Goal: Task Accomplishment & Management: Manage account settings

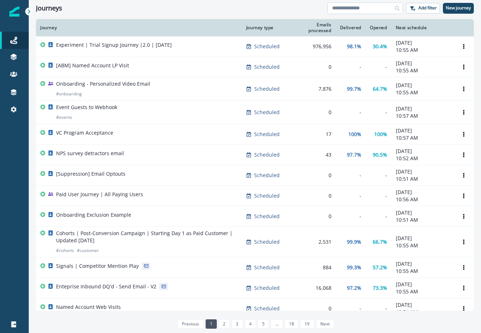
click at [356, 9] on input at bounding box center [364, 9] width 75 height 12
type input "**"
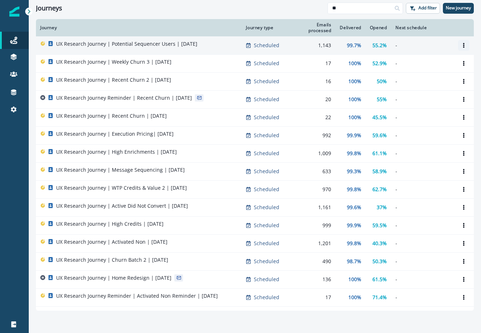
click at [463, 48] on button "Options" at bounding box center [464, 45] width 12 height 11
click at [443, 63] on button "Clone" at bounding box center [429, 63] width 80 height 12
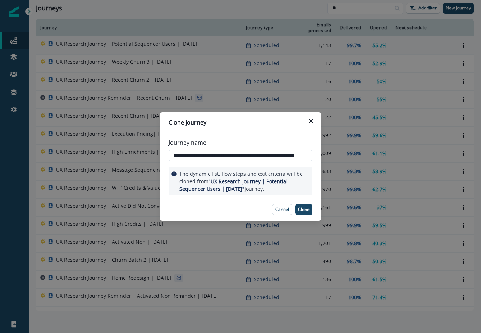
click at [212, 156] on input "**********" at bounding box center [241, 156] width 144 height 12
type input "**********"
click at [307, 205] on button "Clone" at bounding box center [303, 209] width 17 height 11
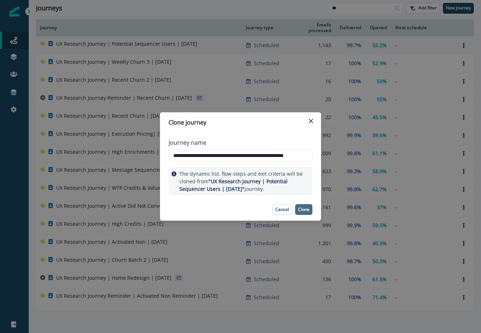
scroll to position [0, 0]
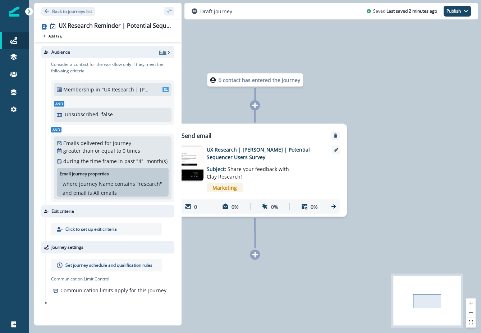
click at [164, 51] on p "Edit" at bounding box center [163, 52] width 8 height 6
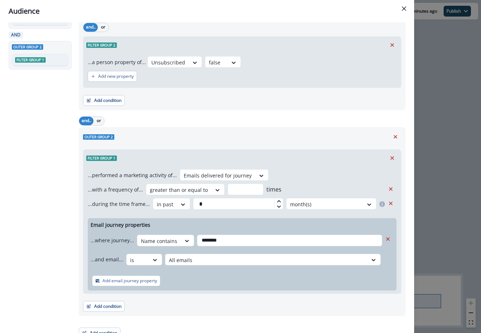
scroll to position [89, 0]
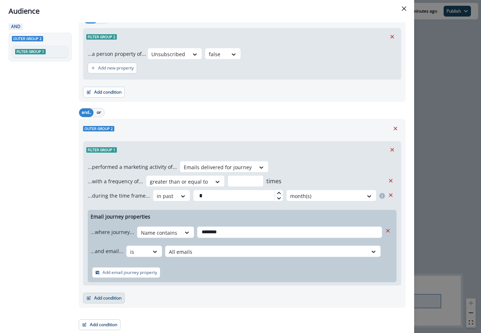
click at [106, 299] on button "Add condition" at bounding box center [104, 297] width 42 height 11
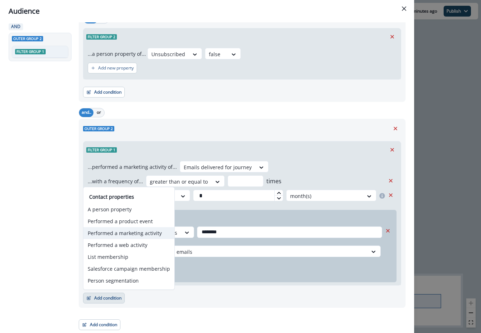
click at [118, 232] on button "Performed a marketing activity" at bounding box center [128, 233] width 91 height 12
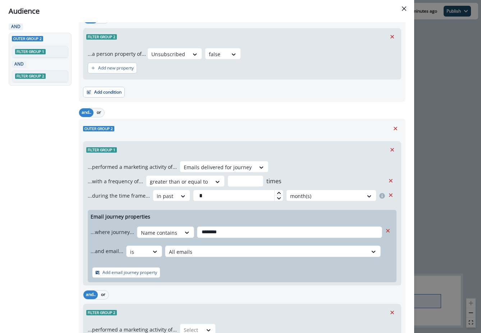
scroll to position [164, 0]
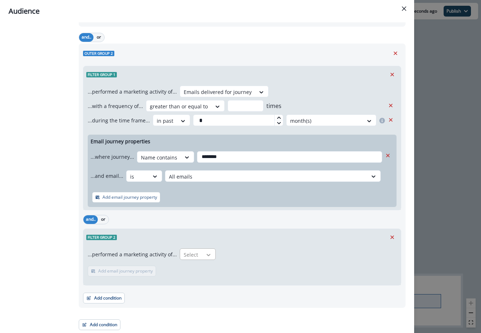
click at [205, 255] on icon at bounding box center [208, 254] width 6 height 7
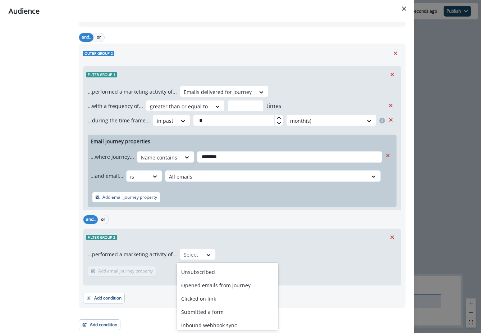
scroll to position [67, 0]
click at [205, 288] on div "Opened emails from journey" at bounding box center [227, 283] width 101 height 13
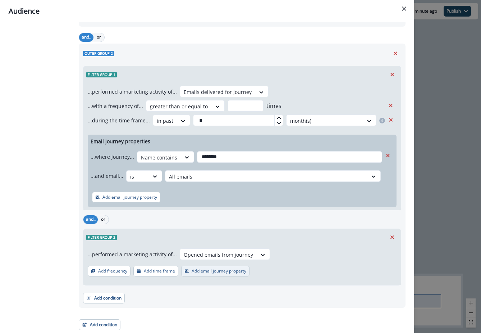
click at [204, 266] on button "Add email journey property" at bounding box center [215, 270] width 68 height 11
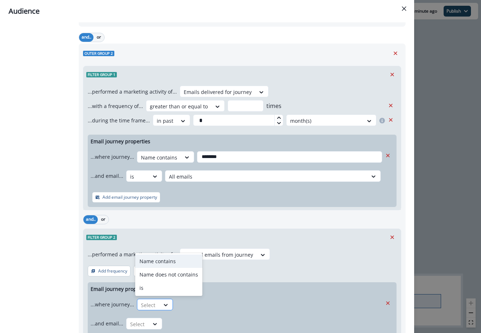
click at [163, 300] on div at bounding box center [166, 305] width 13 height 12
click at [160, 288] on div "is" at bounding box center [168, 287] width 67 height 13
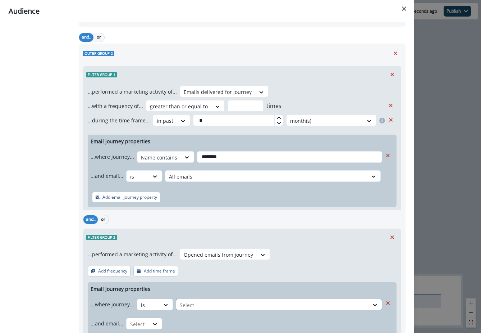
click at [204, 303] on div at bounding box center [272, 304] width 185 height 9
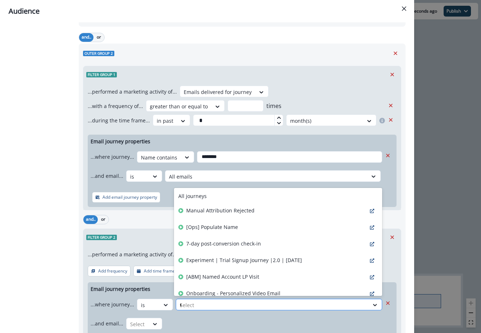
type input "**"
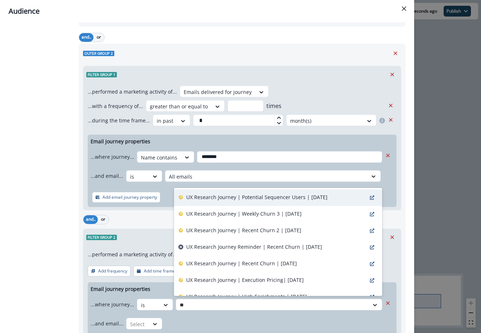
click at [220, 199] on p "UX Research Journey | Potential Sequencer Users | [DATE]" at bounding box center [256, 197] width 141 height 8
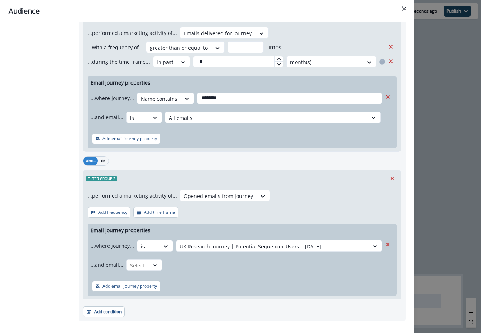
scroll to position [223, 0]
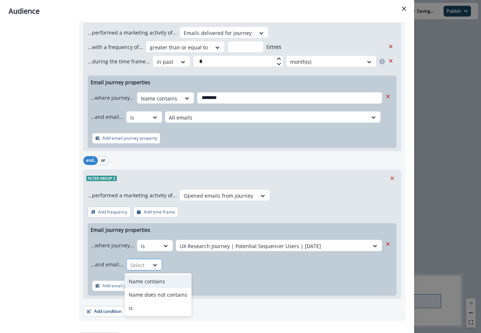
click at [141, 266] on div at bounding box center [137, 264] width 15 height 9
click at [142, 306] on div "is" at bounding box center [157, 307] width 67 height 13
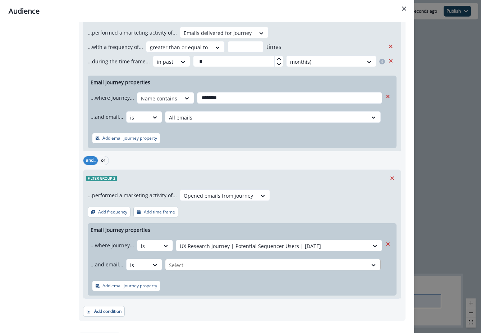
click at [186, 266] on div at bounding box center [266, 264] width 195 height 9
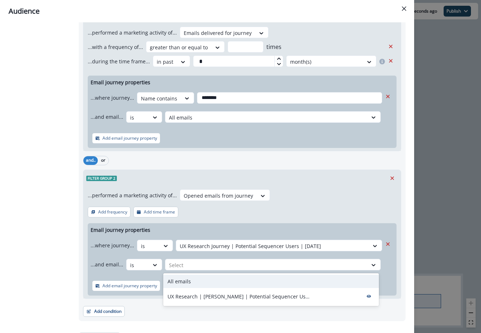
drag, startPoint x: 187, startPoint y: 295, endPoint x: 185, endPoint y: 283, distance: 11.9
click at [185, 283] on div "All emails UX Research | Jamie | Potential Sequencer Users Survey" at bounding box center [271, 289] width 216 height 33
click at [185, 283] on p "All emails" at bounding box center [179, 281] width 23 height 8
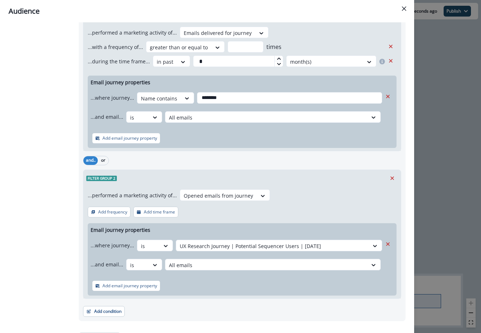
click at [185, 283] on div "Add email journey property" at bounding box center [242, 285] width 309 height 19
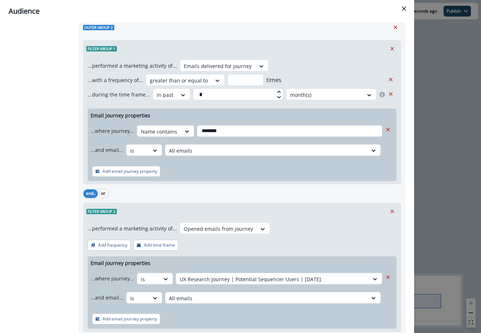
scroll to position [198, 0]
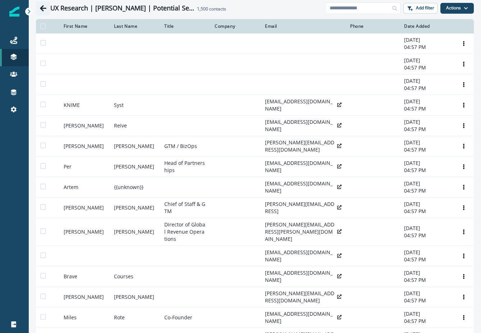
click at [40, 5] on icon "Go back" at bounding box center [43, 8] width 7 height 7
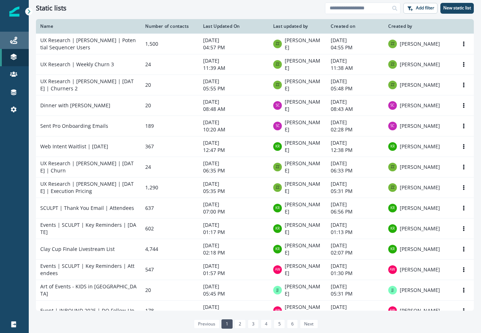
click at [18, 41] on div "Journeys" at bounding box center [14, 40] width 23 height 9
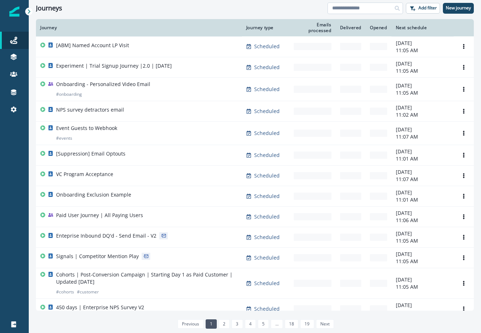
click at [350, 8] on input at bounding box center [364, 9] width 75 height 12
type input "**"
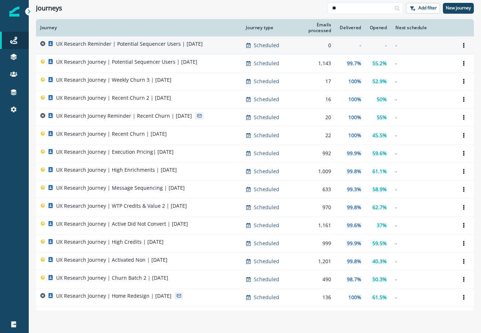
click at [190, 46] on p "UX Research Reminder | Potential Sequencer Users | [DATE]" at bounding box center [129, 43] width 147 height 7
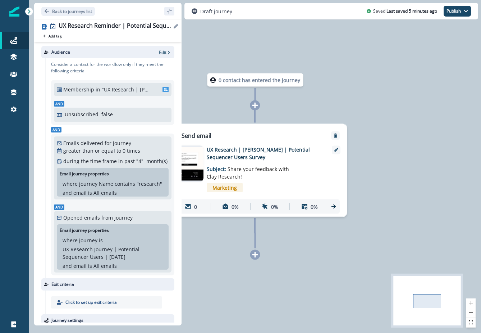
click at [172, 27] on button "Edit name" at bounding box center [175, 26] width 9 height 4
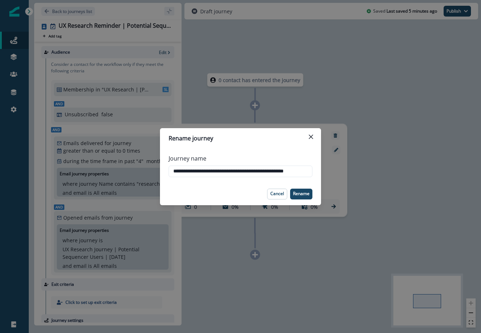
click at [206, 33] on div "**********" at bounding box center [240, 166] width 481 height 333
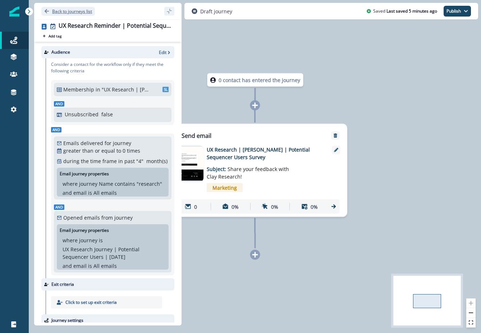
click at [73, 11] on p "Back to journeys list" at bounding box center [72, 11] width 40 height 6
click at [165, 52] on p "Edit" at bounding box center [163, 52] width 8 height 6
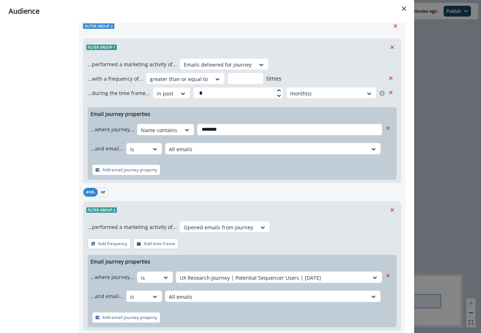
scroll to position [236, 0]
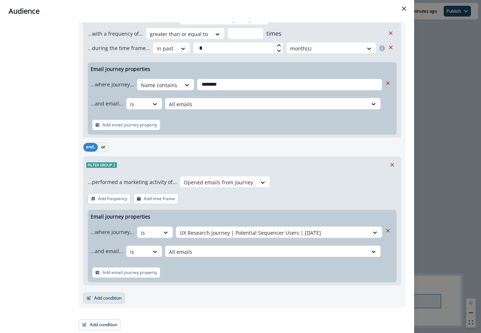
click at [108, 299] on button "Add condition" at bounding box center [104, 297] width 42 height 11
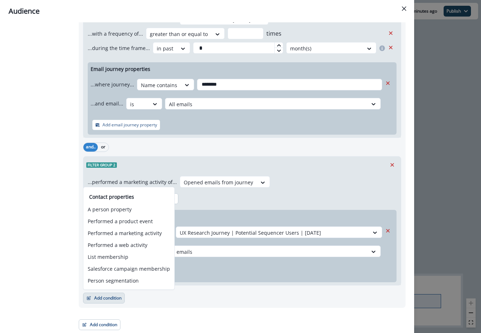
click at [188, 304] on div "Outer group 2 Filter group 1 ...performed a marketing activity of... Emails del…" at bounding box center [242, 139] width 327 height 336
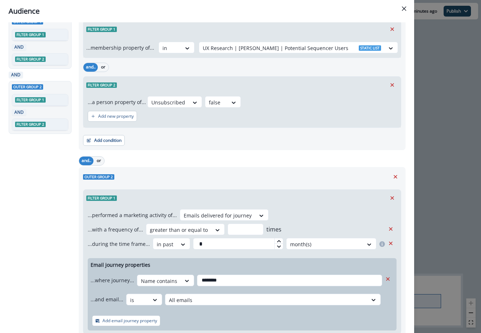
scroll to position [34, 0]
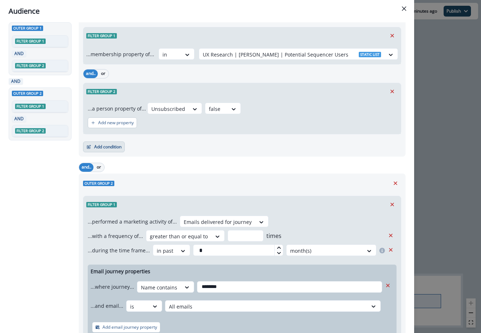
click at [96, 147] on button "Add condition" at bounding box center [104, 146] width 42 height 11
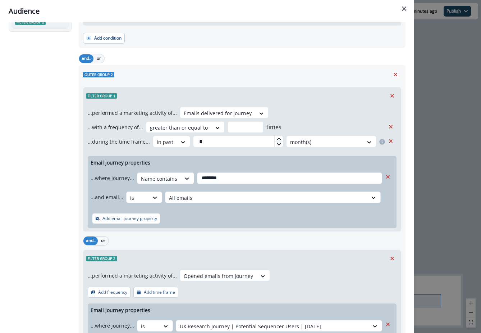
scroll to position [236, 0]
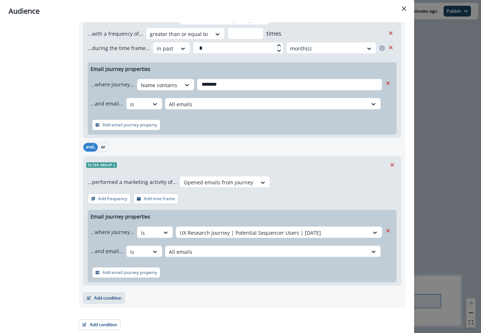
click at [100, 298] on button "Add condition" at bounding box center [104, 297] width 42 height 11
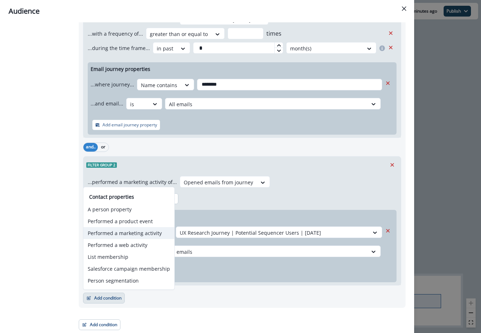
click at [111, 235] on button "Performed a marketing activity" at bounding box center [128, 233] width 91 height 12
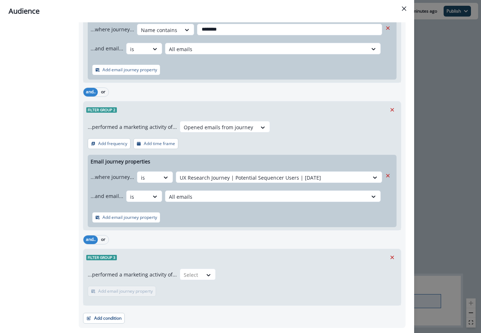
scroll to position [311, 0]
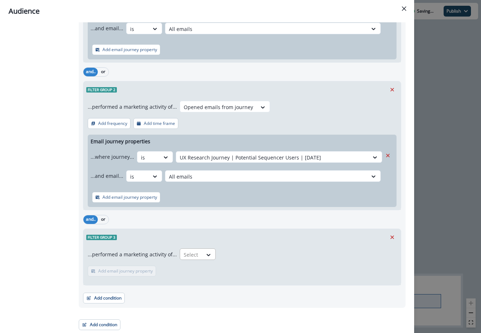
click at [192, 252] on div at bounding box center [191, 254] width 15 height 9
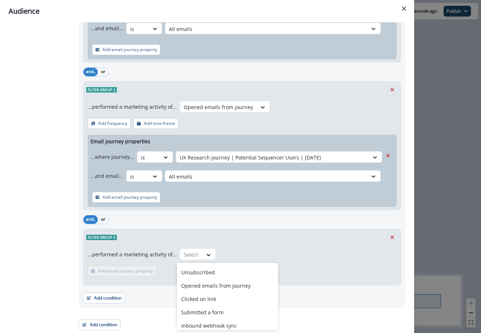
scroll to position [66, 0]
click at [195, 298] on div "Clicked on link" at bounding box center [227, 297] width 101 height 13
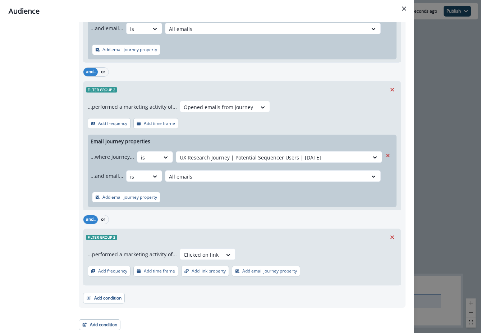
click at [120, 272] on p "Add frequency" at bounding box center [112, 270] width 29 height 5
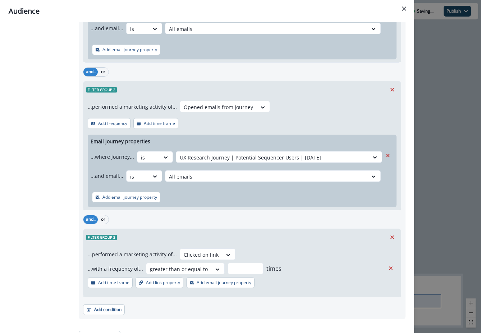
click at [116, 279] on button "Add time frame" at bounding box center [110, 282] width 45 height 11
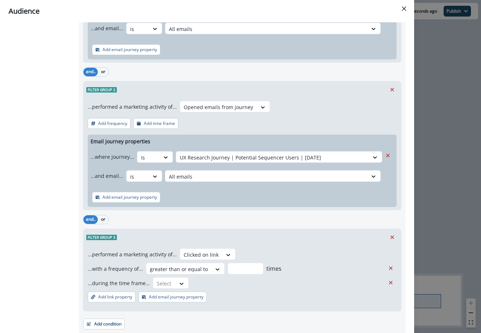
scroll to position [337, 0]
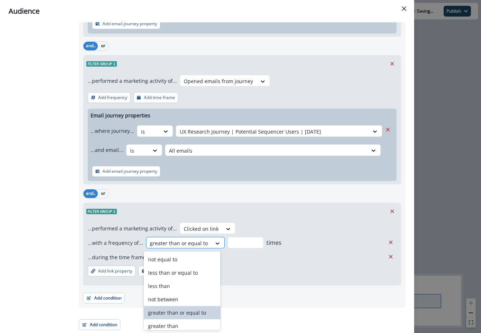
click at [161, 241] on div at bounding box center [179, 242] width 58 height 9
click at [163, 283] on div "less than" at bounding box center [182, 285] width 77 height 13
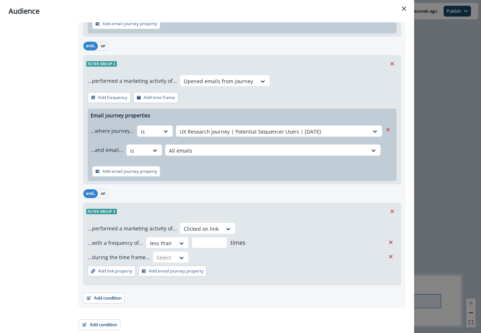
click at [196, 243] on input "number" at bounding box center [210, 243] width 36 height 12
type input "*"
click at [214, 253] on div "...during the time frame... Select" at bounding box center [236, 257] width 297 height 12
click at [170, 262] on div "Select" at bounding box center [164, 257] width 22 height 12
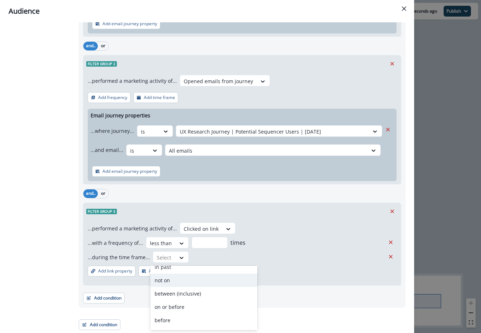
scroll to position [21, 0]
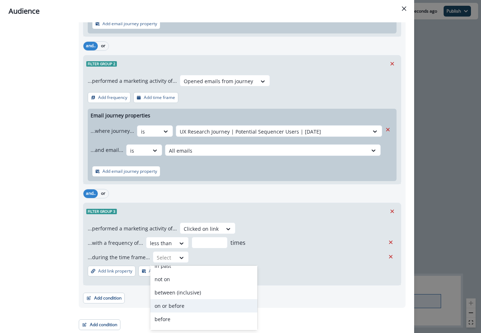
click at [175, 306] on div "on or before" at bounding box center [203, 305] width 107 height 13
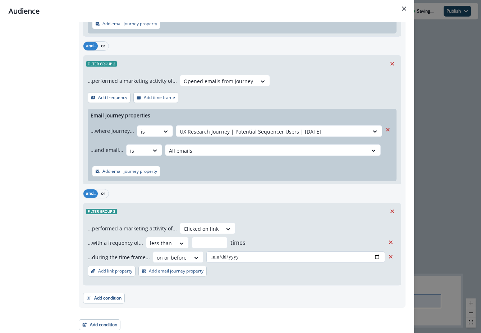
click at [210, 257] on input "date" at bounding box center [295, 257] width 179 height 12
type input "**********"
click at [242, 274] on div "**********" at bounding box center [241, 251] width 317 height 65
click at [189, 268] on p "Add email journey property" at bounding box center [176, 270] width 55 height 5
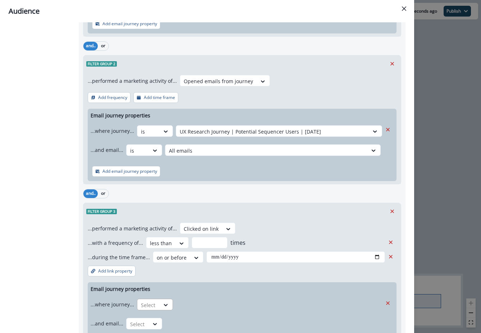
click at [160, 301] on div at bounding box center [166, 305] width 13 height 12
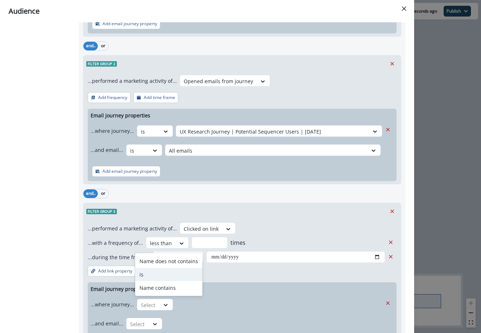
click at [158, 271] on div "is" at bounding box center [168, 273] width 67 height 13
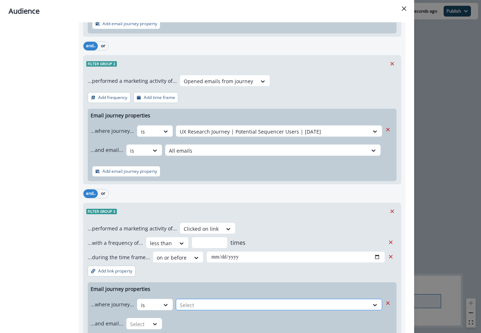
click at [205, 303] on div at bounding box center [272, 304] width 185 height 9
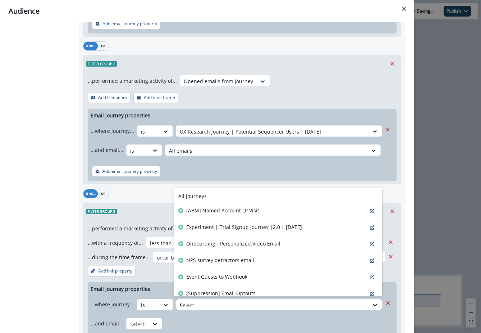
type input "**"
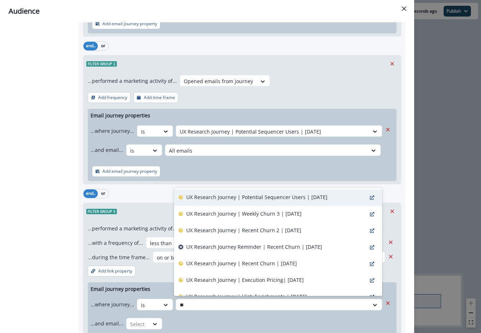
click at [217, 196] on p "UX Research Journey | Potential Sequencer Users | [DATE]" at bounding box center [256, 197] width 141 height 8
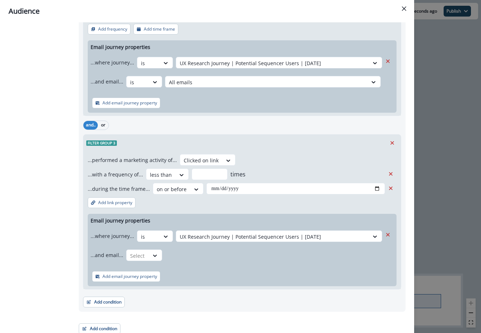
scroll to position [409, 0]
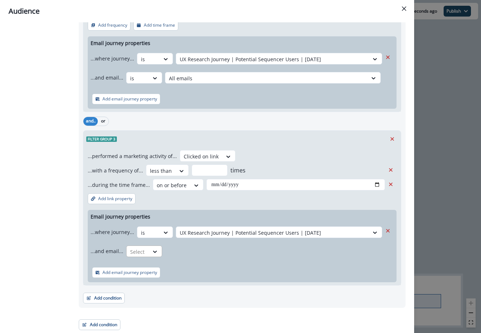
click at [151, 255] on div at bounding box center [155, 252] width 13 height 12
click at [153, 279] on div "is" at bounding box center [157, 280] width 67 height 13
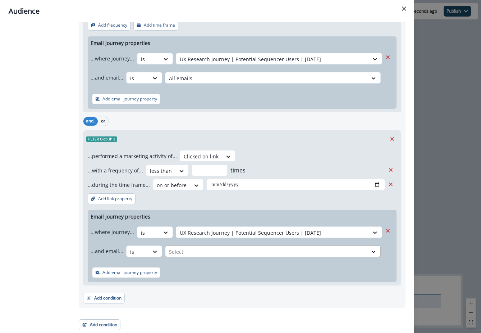
click at [190, 252] on div at bounding box center [266, 251] width 195 height 9
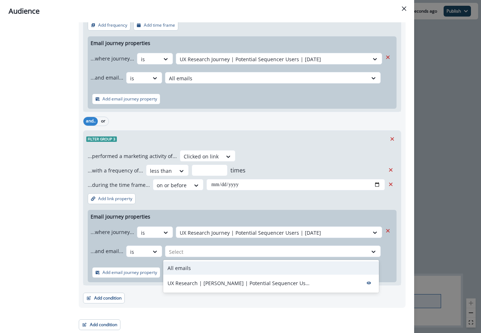
click at [193, 268] on div "All emails" at bounding box center [271, 267] width 216 height 13
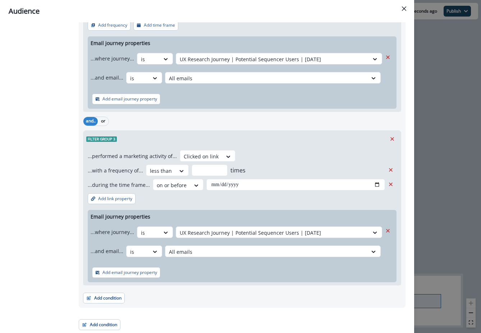
click at [194, 273] on div "Add email journey property" at bounding box center [242, 271] width 309 height 19
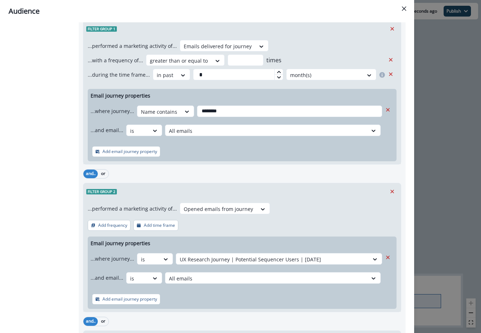
scroll to position [0, 0]
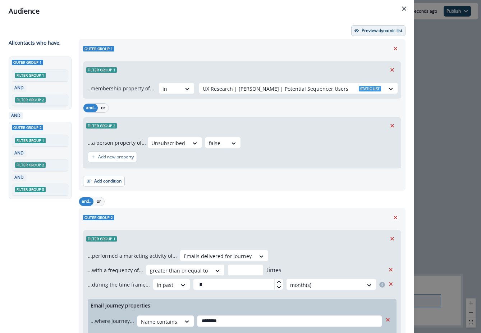
click at [361, 31] on button "Preview dynamic list" at bounding box center [378, 30] width 54 height 11
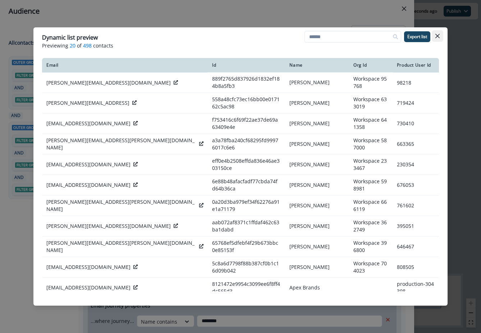
click at [441, 37] on button "Close" at bounding box center [438, 36] width 12 height 12
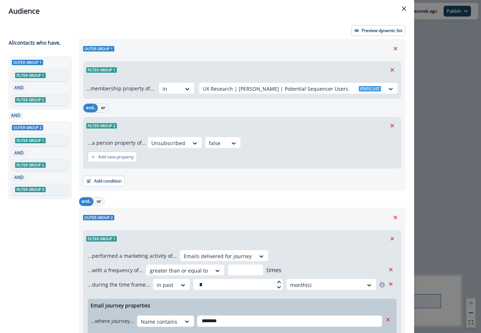
click at [439, 158] on div "Audience Preview dynamic list All contact s who have, Outer group 1 Filter grou…" at bounding box center [240, 166] width 481 height 333
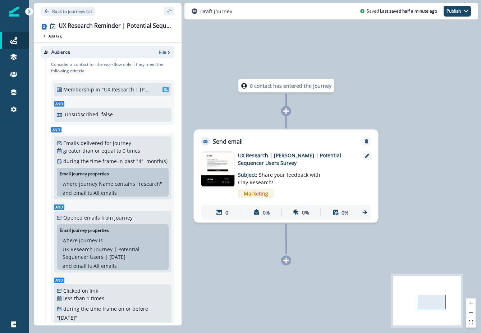
click at [269, 153] on p "UX Research | [PERSON_NAME] | Potential Sequencer Users Survey" at bounding box center [295, 158] width 115 height 15
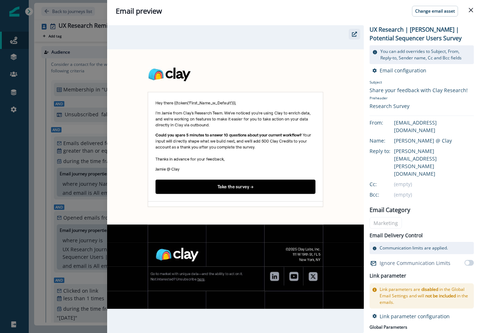
click at [354, 35] on icon "button" at bounding box center [354, 34] width 5 height 5
click at [428, 12] on p "Change email asset" at bounding box center [435, 11] width 40 height 5
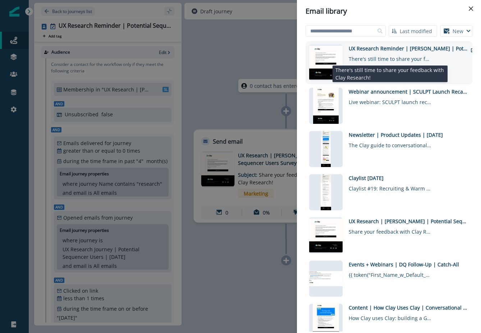
click at [408, 56] on div "There's still time to share your feedback with Clay Research!" at bounding box center [390, 57] width 83 height 10
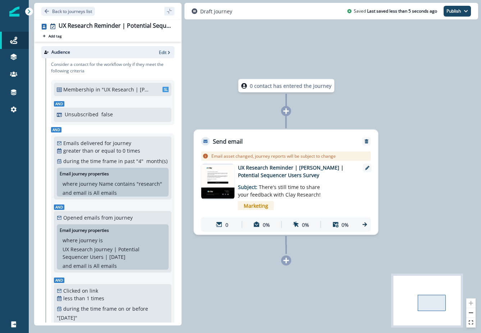
scroll to position [157, 0]
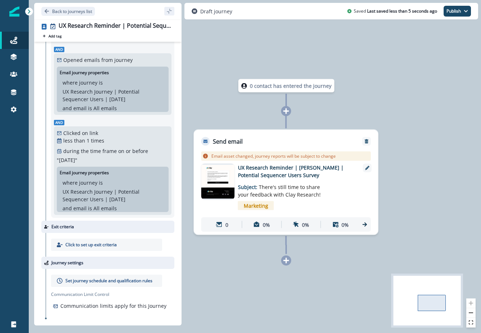
click at [82, 279] on p "Set journey schedule and qualification rules" at bounding box center [108, 280] width 87 height 6
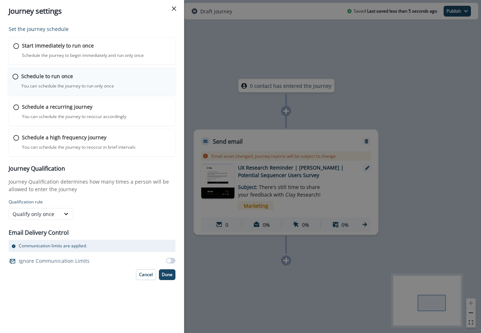
click at [93, 82] on div "Schedule to run once You can schedule the journey to run only once Journey is s…" at bounding box center [96, 80] width 150 height 17
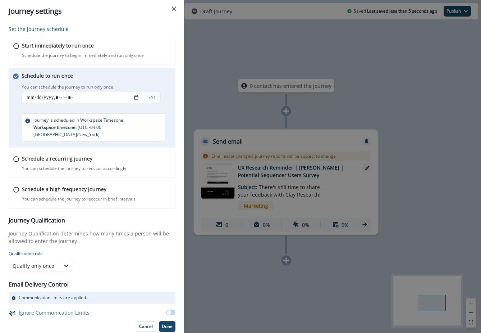
click at [34, 98] on input "datetime-local" at bounding box center [83, 98] width 123 height 12
type input "**********"
click at [167, 322] on button "Done" at bounding box center [167, 326] width 17 height 11
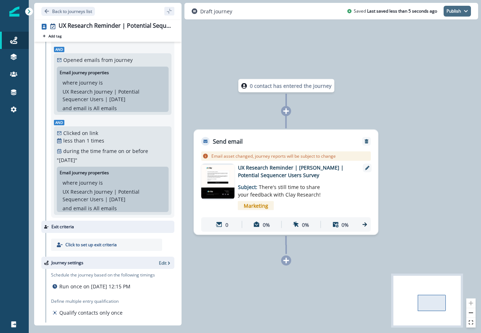
click at [453, 12] on button "Publish" at bounding box center [457, 11] width 27 height 11
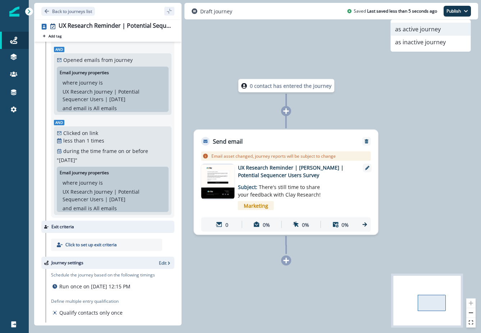
click at [452, 29] on button "as active journey" at bounding box center [431, 29] width 80 height 13
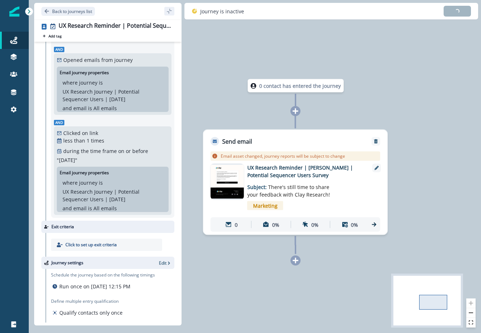
click at [299, 168] on p "UX Research Reminder | [PERSON_NAME] | Potential Sequencer Users Survey" at bounding box center [304, 171] width 115 height 15
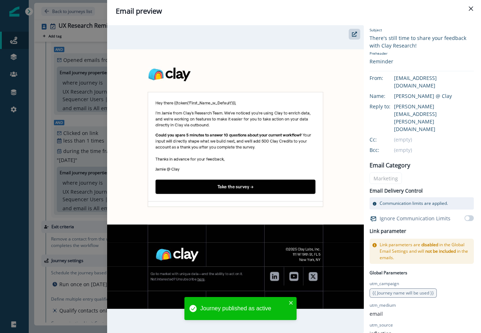
scroll to position [0, 0]
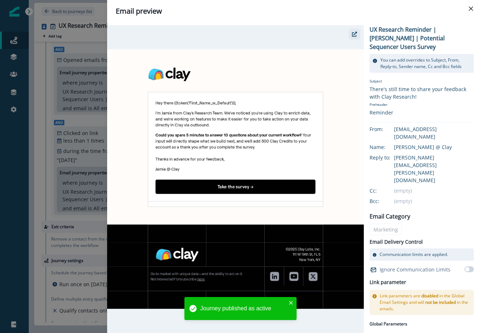
click at [349, 39] on button "button" at bounding box center [355, 34] width 12 height 11
click at [471, 8] on icon "Close" at bounding box center [471, 8] width 4 height 4
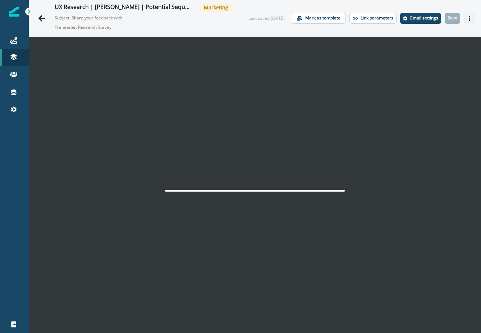
click at [469, 18] on icon "Actions" at bounding box center [469, 18] width 1 height 5
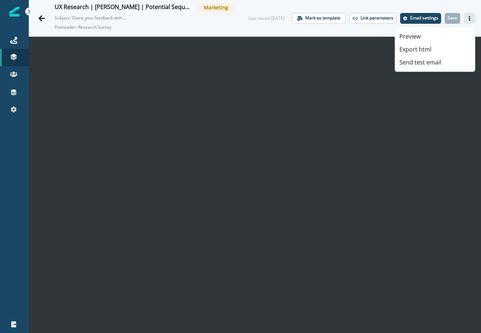
click at [469, 18] on icon "Actions" at bounding box center [469, 18] width 1 height 5
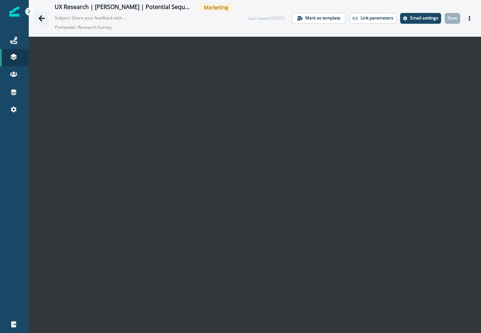
click at [41, 16] on icon "Go back" at bounding box center [41, 18] width 6 height 6
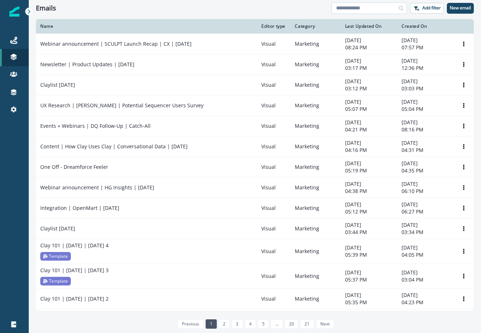
click at [338, 8] on input at bounding box center [368, 9] width 75 height 12
type input "*"
type input "*********"
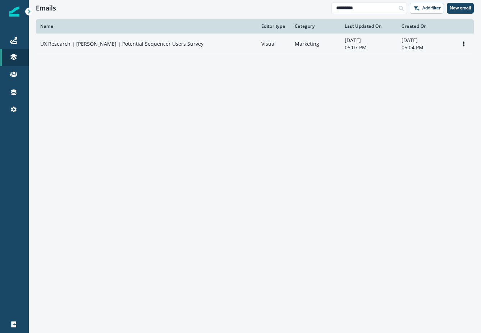
click at [158, 44] on p "UX Research | [PERSON_NAME] | Potential Sequencer Users Survey" at bounding box center [121, 43] width 163 height 7
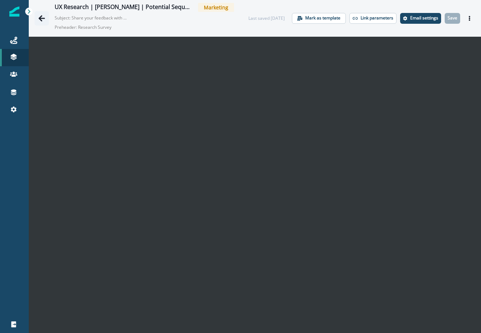
click at [42, 18] on icon "Go back" at bounding box center [41, 18] width 6 height 6
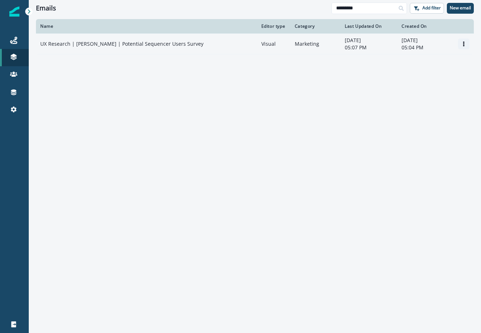
click at [462, 41] on icon "Options" at bounding box center [463, 43] width 5 height 5
click at [443, 61] on button "Clone" at bounding box center [429, 61] width 80 height 12
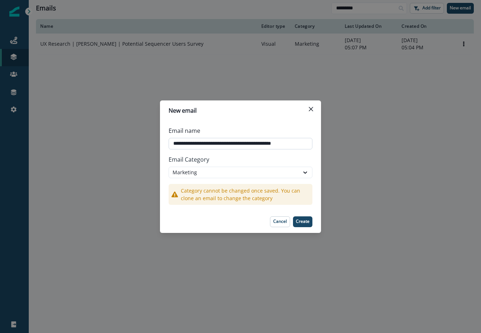
click at [202, 143] on input "**********" at bounding box center [241, 144] width 144 height 12
type input "**********"
click at [299, 220] on p "Create" at bounding box center [303, 221] width 14 height 5
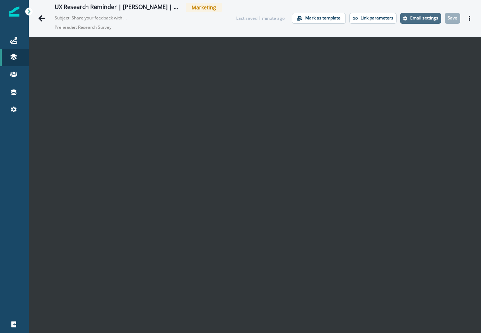
click at [433, 19] on p "Email settings" at bounding box center [424, 17] width 28 height 5
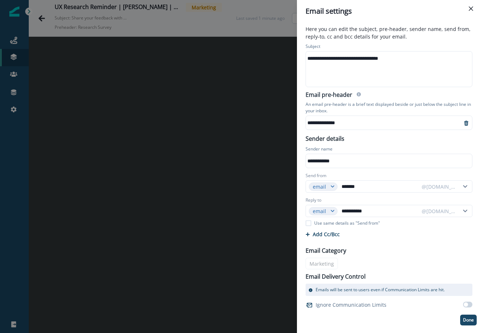
click at [324, 122] on div "**********" at bounding box center [384, 122] width 156 height 11
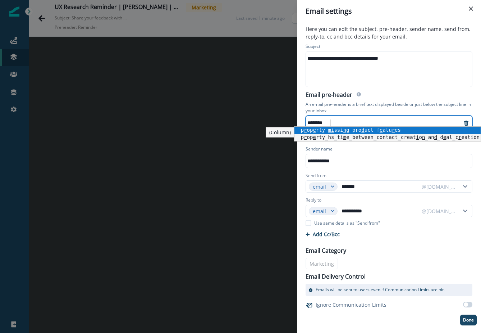
click at [353, 79] on div "**********" at bounding box center [388, 68] width 165 height 35
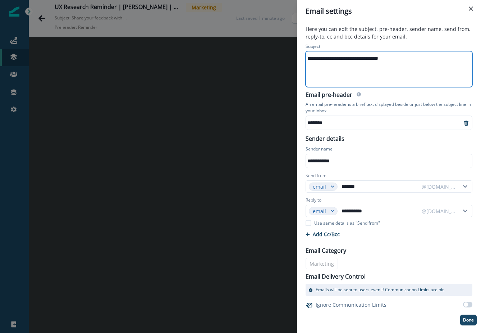
click at [313, 58] on div "**********" at bounding box center [388, 58] width 165 height 11
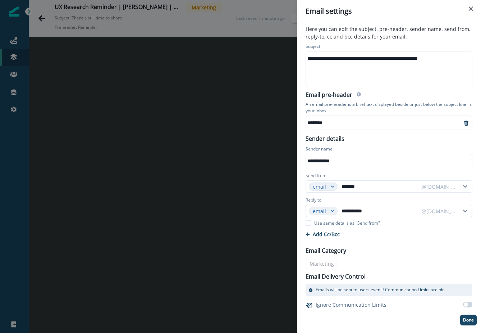
click at [372, 42] on div "**********" at bounding box center [388, 65] width 175 height 47
click at [372, 61] on div "**********" at bounding box center [388, 58] width 165 height 11
click at [471, 321] on p "Done" at bounding box center [468, 319] width 11 height 5
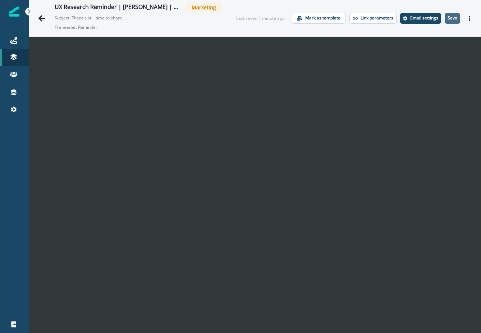
click at [454, 18] on p "Save" at bounding box center [453, 17] width 10 height 5
click at [452, 19] on p "Save" at bounding box center [453, 17] width 10 height 5
click at [15, 41] on icon at bounding box center [13, 40] width 7 height 7
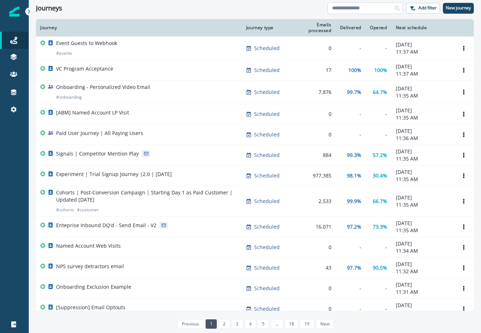
click at [363, 9] on input at bounding box center [364, 9] width 75 height 12
type input "**"
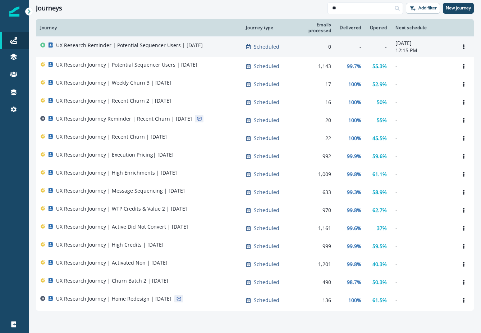
click at [209, 54] on td "UX Research Reminder | Potential Sequencer Users | [DATE]" at bounding box center [139, 47] width 206 height 20
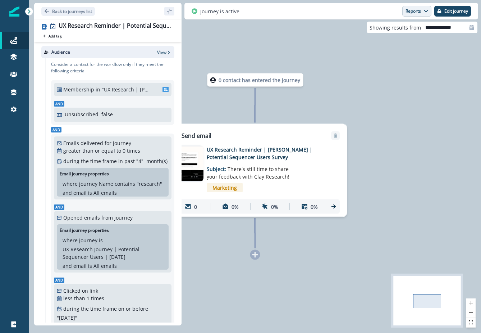
click at [413, 8] on button "Reports" at bounding box center [416, 11] width 29 height 11
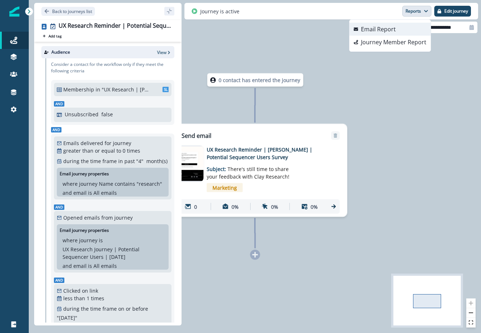
click at [384, 31] on p "Email Report" at bounding box center [378, 29] width 35 height 9
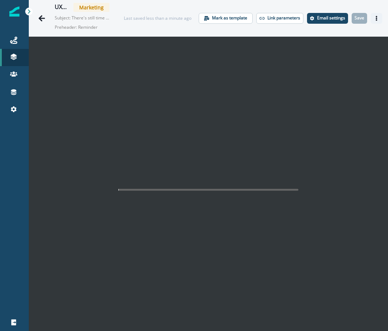
click at [374, 19] on icon "Actions" at bounding box center [375, 18] width 5 height 5
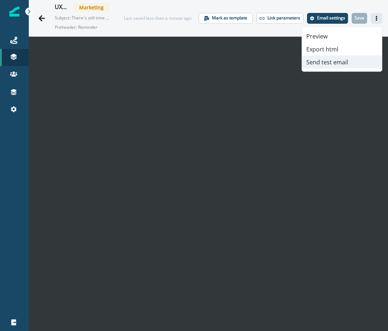
click at [353, 62] on button "Send test email" at bounding box center [342, 62] width 80 height 13
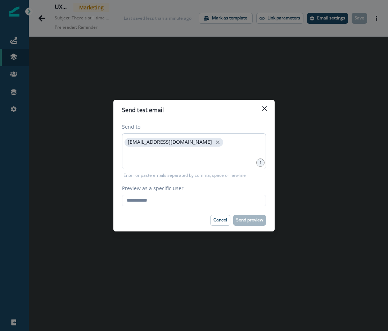
click at [188, 143] on span "zona.zhang@clay.com" at bounding box center [173, 142] width 98 height 9
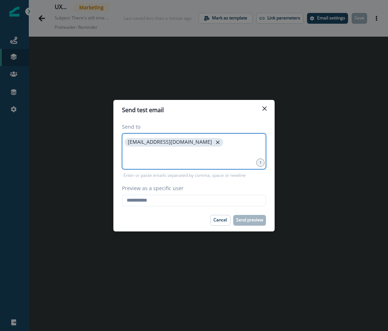
click at [214, 143] on icon "close" at bounding box center [217, 142] width 6 height 6
type input "**********"
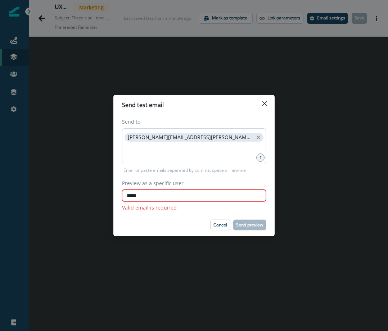
type input "**********"
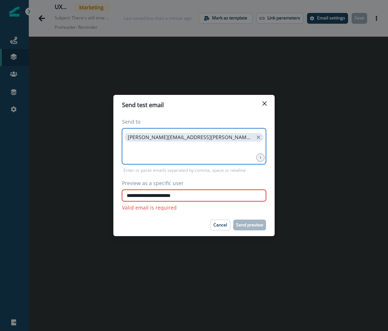
type input "**********"
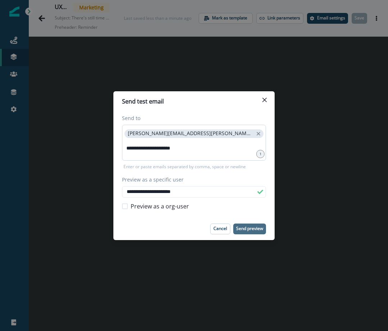
click at [247, 227] on p "Send preview" at bounding box center [249, 228] width 27 height 5
